Goal: Information Seeking & Learning: Learn about a topic

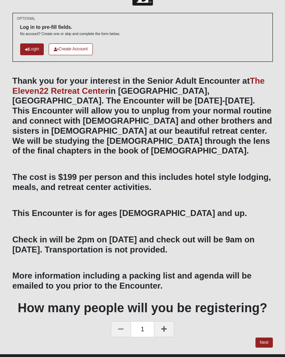
scroll to position [23, 0]
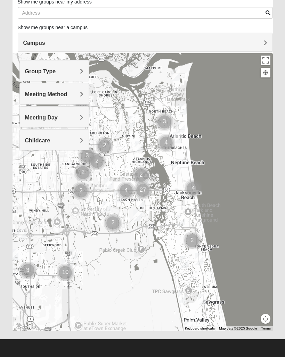
scroll to position [50, 0]
click at [267, 320] on button "Map camera controls" at bounding box center [266, 319] width 10 height 10
click at [245, 320] on button "Move down" at bounding box center [241, 319] width 10 height 10
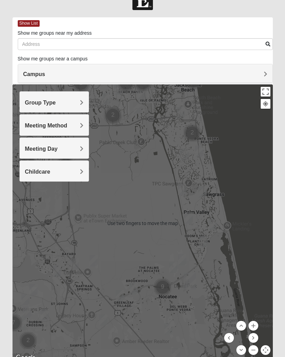
scroll to position [0, 0]
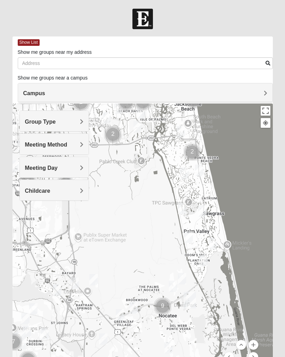
click at [56, 120] on span "Group Type" at bounding box center [40, 122] width 31 height 6
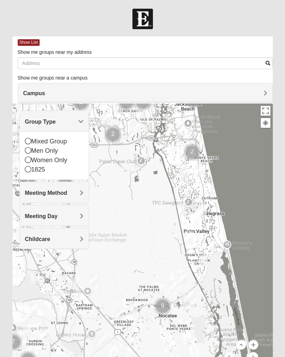
click at [30, 161] on icon at bounding box center [28, 160] width 6 height 6
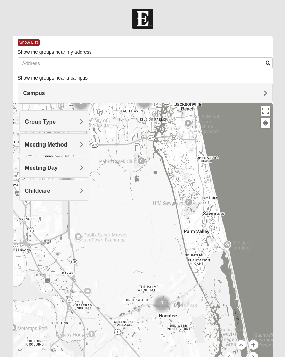
click at [78, 146] on h4 "Meeting Method" at bounding box center [54, 144] width 58 height 7
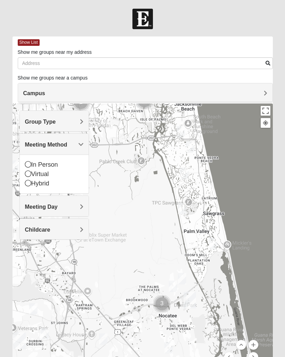
click at [29, 165] on icon at bounding box center [28, 164] width 6 height 6
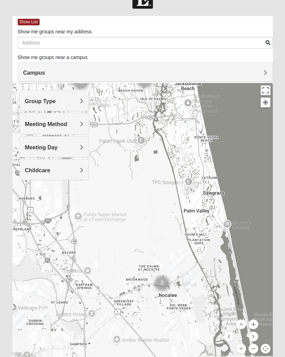
scroll to position [20, 0]
click at [45, 72] on span "Campus" at bounding box center [34, 73] width 22 height 6
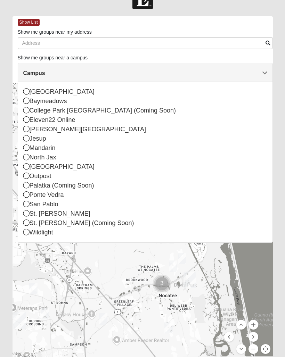
click at [30, 195] on div "Ponte Vedra" at bounding box center [145, 194] width 244 height 9
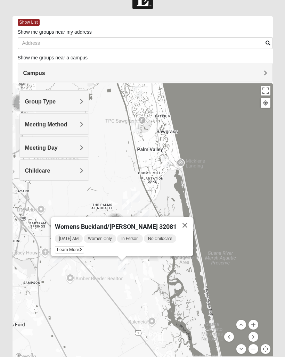
click at [182, 221] on button "Close" at bounding box center [185, 225] width 17 height 17
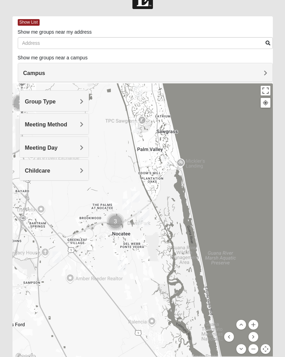
click at [256, 357] on div "Show List Loading Groups Keywords Filter Additional Filters Campus [GEOGRAPHIC_…" at bounding box center [142, 192] width 271 height 352
click at [241, 351] on button "Move down" at bounding box center [241, 349] width 10 height 10
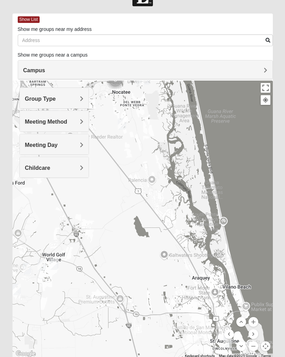
scroll to position [23, 0]
click at [243, 323] on button "Move up" at bounding box center [241, 322] width 10 height 10
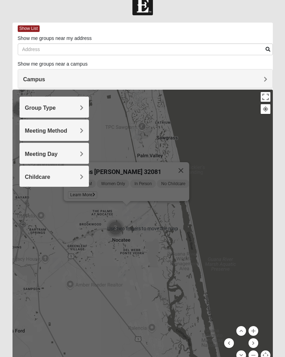
scroll to position [19, 0]
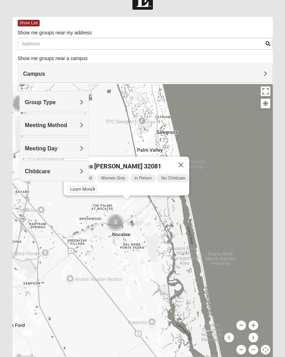
click at [241, 357] on div "Womens [PERSON_NAME] 32081 [DATE] AM Women Only In Person No Childcare Learn Mo…" at bounding box center [143, 223] width 260 height 278
click at [240, 354] on button "Move down" at bounding box center [241, 350] width 10 height 10
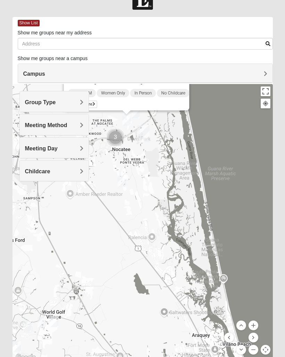
click at [239, 355] on div "Womens [PERSON_NAME] 32081 [DATE] AM Women Only In Person No Childcare Learn Mo…" at bounding box center [143, 223] width 260 height 278
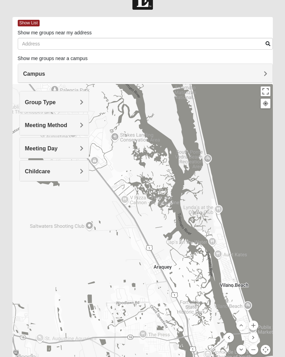
click at [243, 328] on button "Move up" at bounding box center [241, 326] width 10 height 10
click at [242, 328] on button "Move up" at bounding box center [241, 326] width 10 height 10
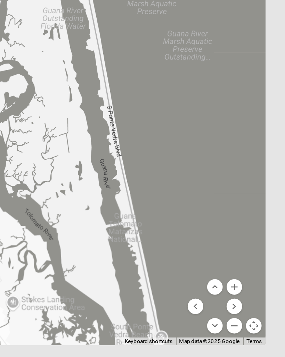
click at [248, 314] on button "Zoom out" at bounding box center [253, 319] width 10 height 10
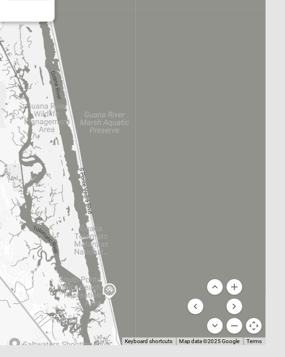
click at [248, 290] on button "Zoom in" at bounding box center [253, 295] width 10 height 10
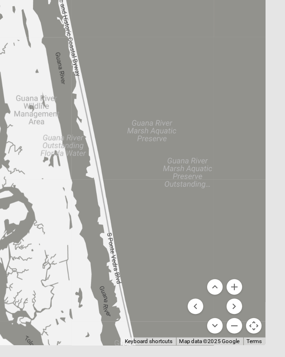
click at [248, 314] on button "Zoom out" at bounding box center [253, 319] width 10 height 10
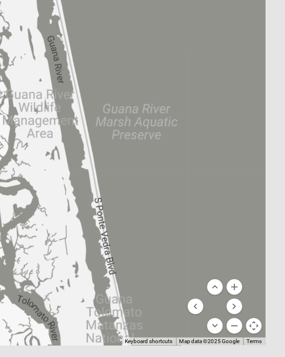
click at [248, 314] on button "Zoom out" at bounding box center [253, 319] width 10 height 10
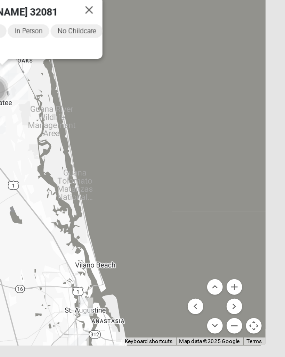
click at [248, 314] on button "Zoom out" at bounding box center [253, 319] width 10 height 10
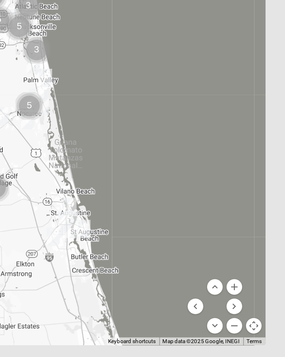
click at [224, 302] on button "Move left" at bounding box center [229, 307] width 10 height 10
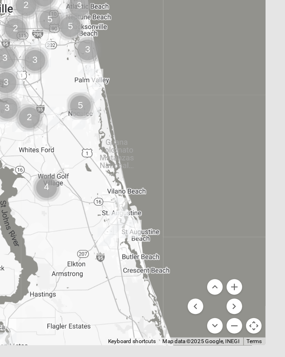
click at [224, 302] on button "Move left" at bounding box center [229, 307] width 10 height 10
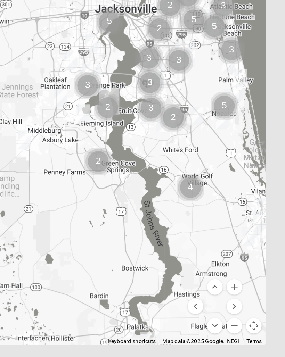
click at [224, 302] on button "Move left" at bounding box center [229, 307] width 10 height 10
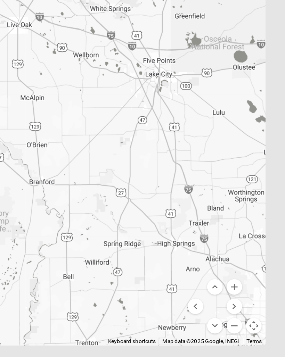
click at [248, 302] on button "Move right" at bounding box center [253, 307] width 10 height 10
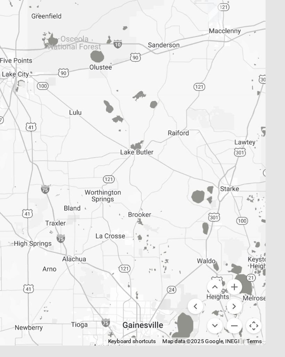
click at [248, 302] on button "Move right" at bounding box center [253, 307] width 10 height 10
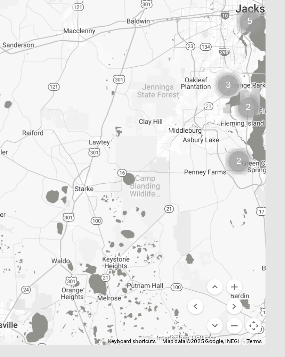
click at [248, 302] on button "Move right" at bounding box center [253, 307] width 10 height 10
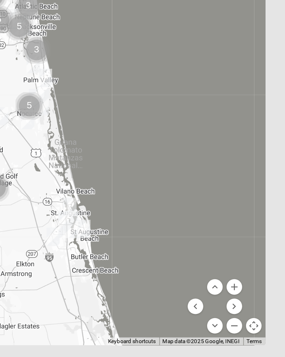
click at [224, 302] on button "Move left" at bounding box center [229, 307] width 10 height 10
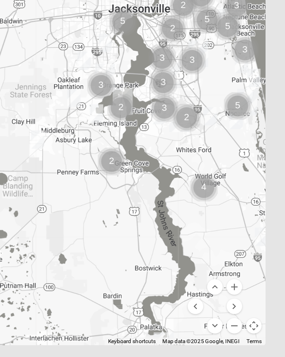
click at [236, 290] on button "Move up" at bounding box center [241, 295] width 10 height 10
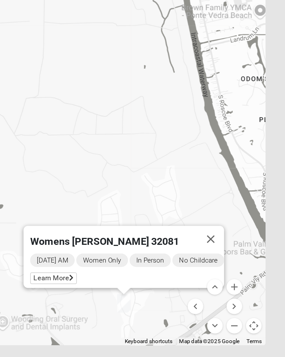
click at [126, 286] on span "Learn More" at bounding box center [140, 289] width 29 height 7
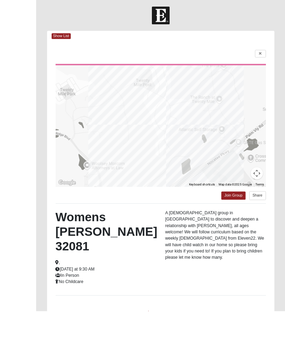
scroll to position [32, 0]
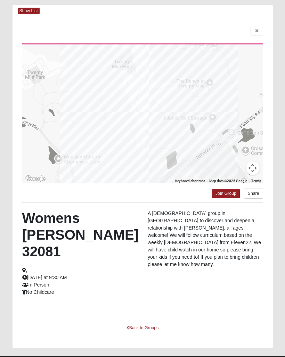
click at [26, 15] on div "Show List" at bounding box center [145, 11] width 255 height 12
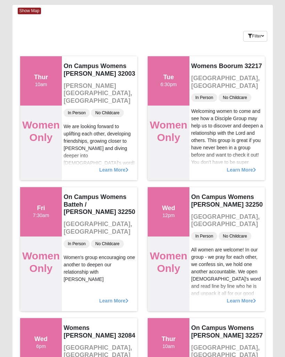
click at [259, 38] on button "Filter" at bounding box center [255, 36] width 24 height 11
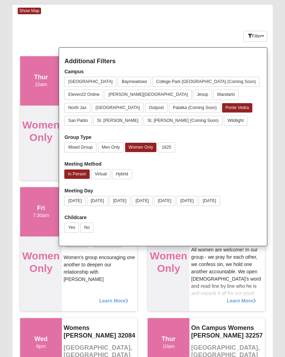
click at [125, 274] on div "On Campus Womens Batteh / [PERSON_NAME] 32250 [GEOGRAPHIC_DATA], [GEOGRAPHIC_DA…" at bounding box center [99, 249] width 75 height 124
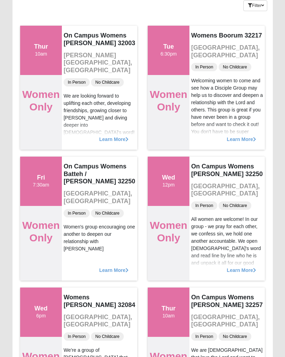
scroll to position [0, 0]
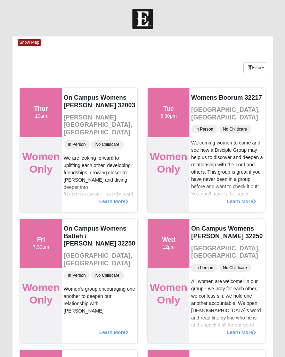
click at [257, 69] on button "Filter" at bounding box center [255, 68] width 24 height 11
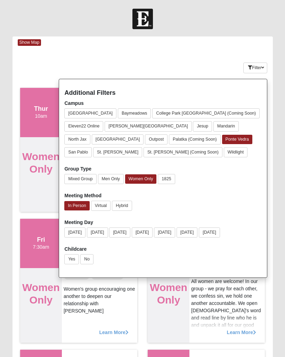
click at [222, 139] on button "Ponte Vedra" at bounding box center [237, 139] width 30 height 9
click at [222, 138] on button "Ponte Vedra" at bounding box center [237, 139] width 31 height 10
click at [252, 97] on div "Additional Filters Campus [GEOGRAPHIC_DATA] [GEOGRAPHIC_DATA] [GEOGRAPHIC_DATA]…" at bounding box center [163, 178] width 209 height 199
click at [210, 60] on div "Keywords Filter Additional Filters Campus [GEOGRAPHIC_DATA] [GEOGRAPHIC_DATA] […" at bounding box center [143, 66] width 260 height 25
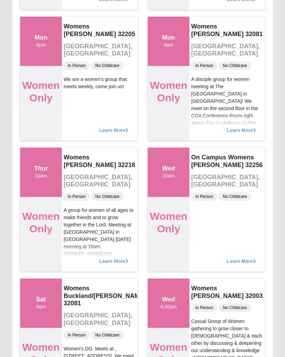
scroll to position [2168, 0]
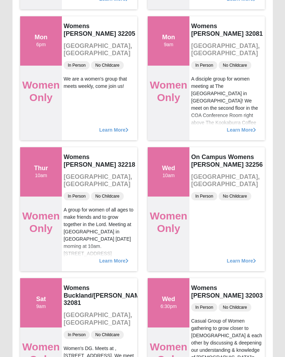
click at [236, 126] on span "Learn More" at bounding box center [241, 126] width 29 height 0
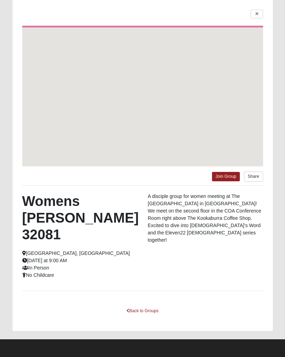
scroll to position [2, 0]
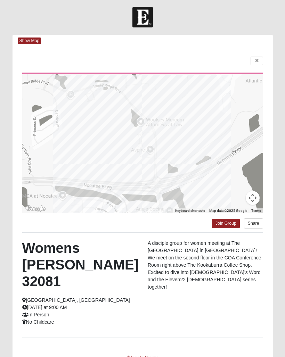
click at [260, 64] on link at bounding box center [257, 61] width 13 height 9
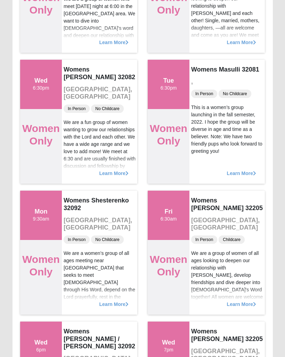
scroll to position [816, 0]
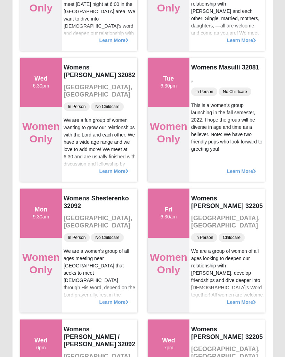
click at [237, 167] on div "Learn More" at bounding box center [226, 168] width 75 height 28
click at [240, 168] on span "Learn More" at bounding box center [241, 168] width 29 height 0
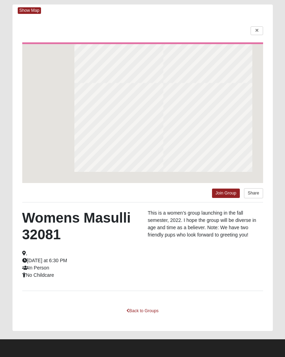
scroll to position [2, 0]
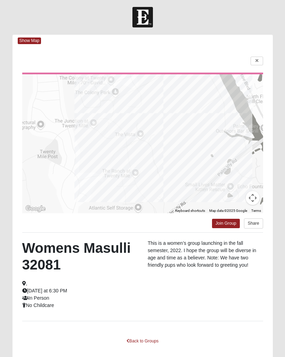
click at [258, 59] on icon at bounding box center [256, 61] width 3 height 4
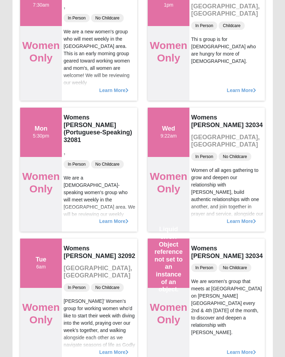
scroll to position [5480, 0]
